Goal: Task Accomplishment & Management: Manage account settings

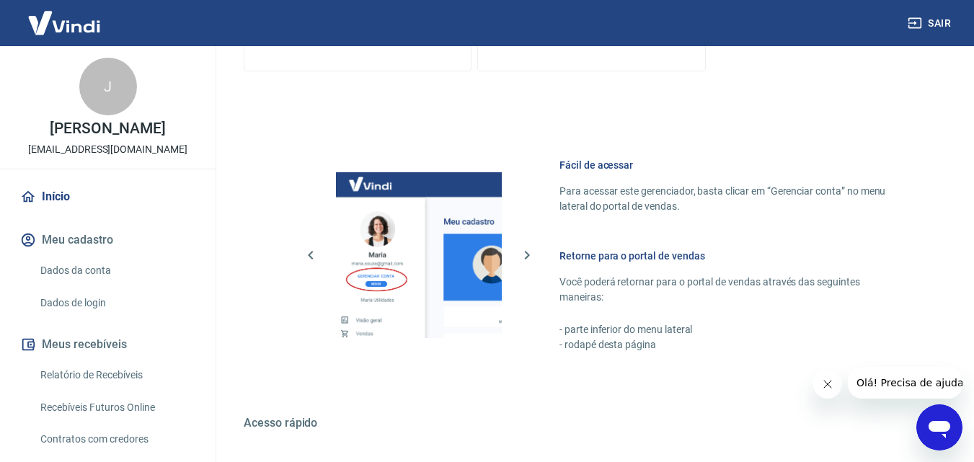
scroll to position [870, 0]
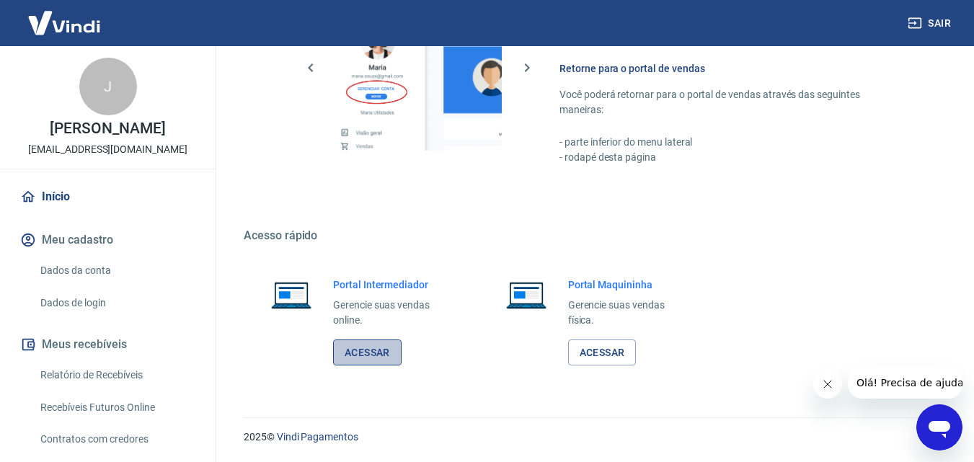
click at [374, 361] on link "Acessar" at bounding box center [367, 353] width 69 height 27
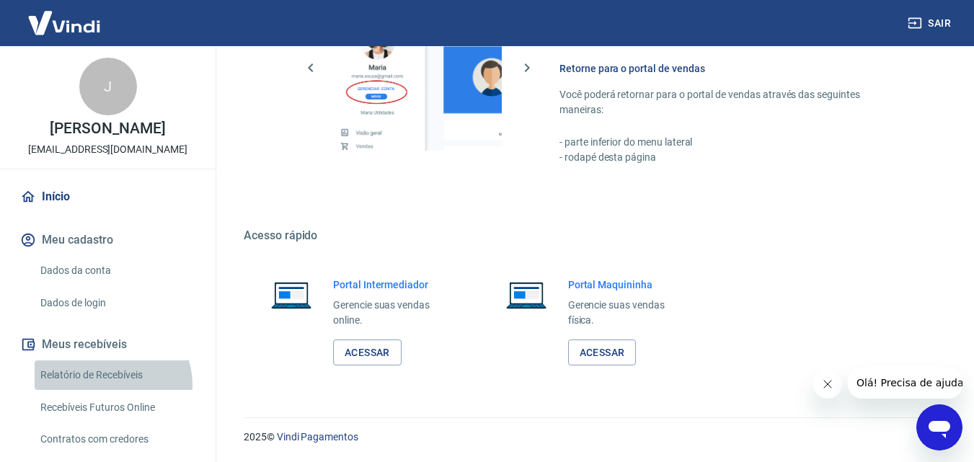
click at [110, 385] on link "Relatório de Recebíveis" at bounding box center [117, 376] width 164 height 30
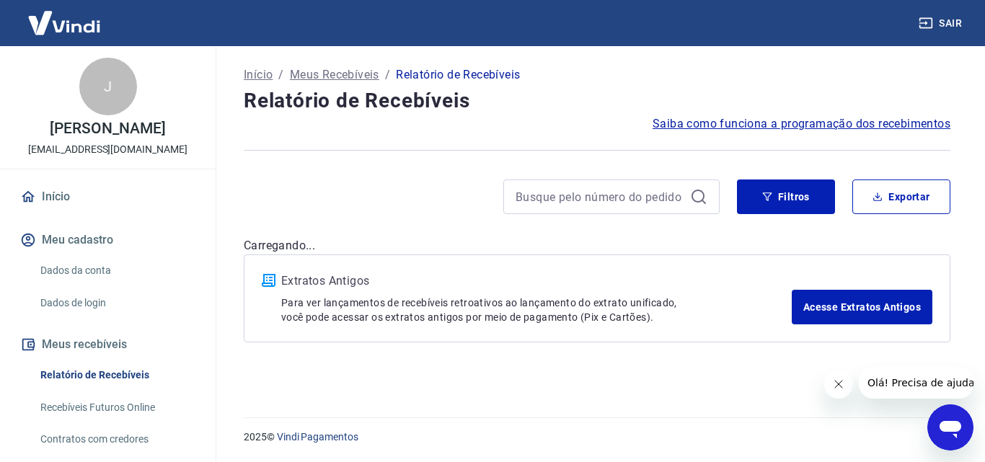
click at [847, 380] on button "Fechar mensagem da empresa" at bounding box center [838, 384] width 29 height 29
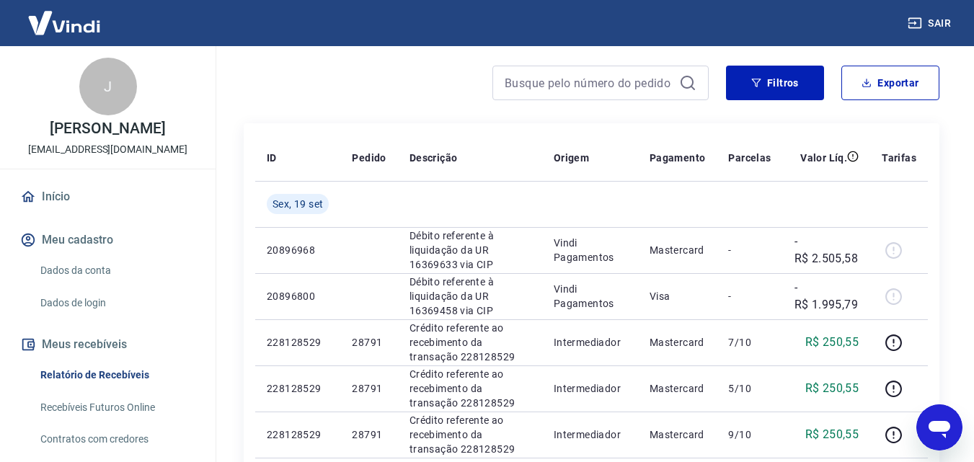
scroll to position [117, 0]
